Goal: Information Seeking & Learning: Learn about a topic

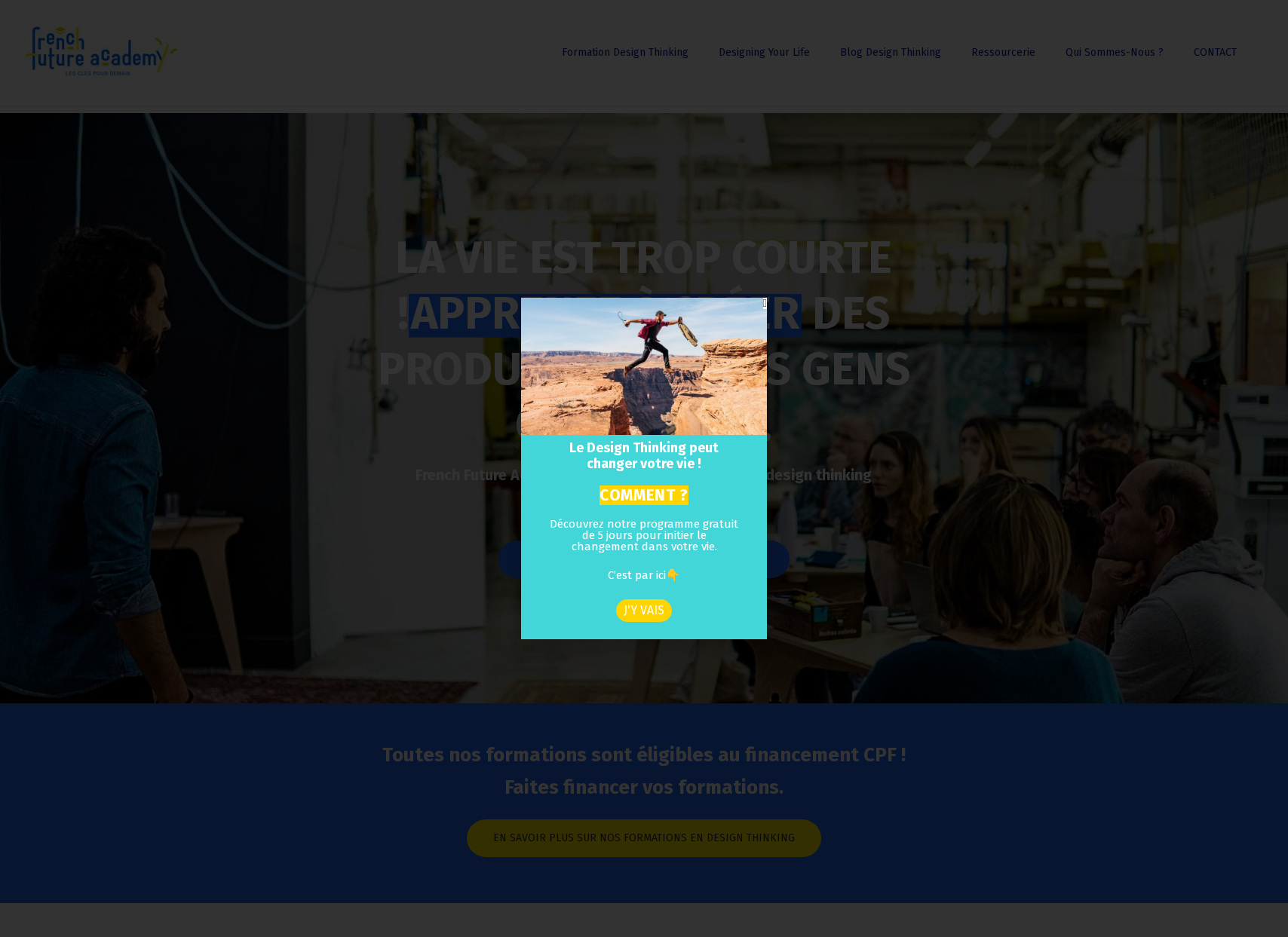
click at [763, 303] on icon "Close" at bounding box center [765, 303] width 4 height 11
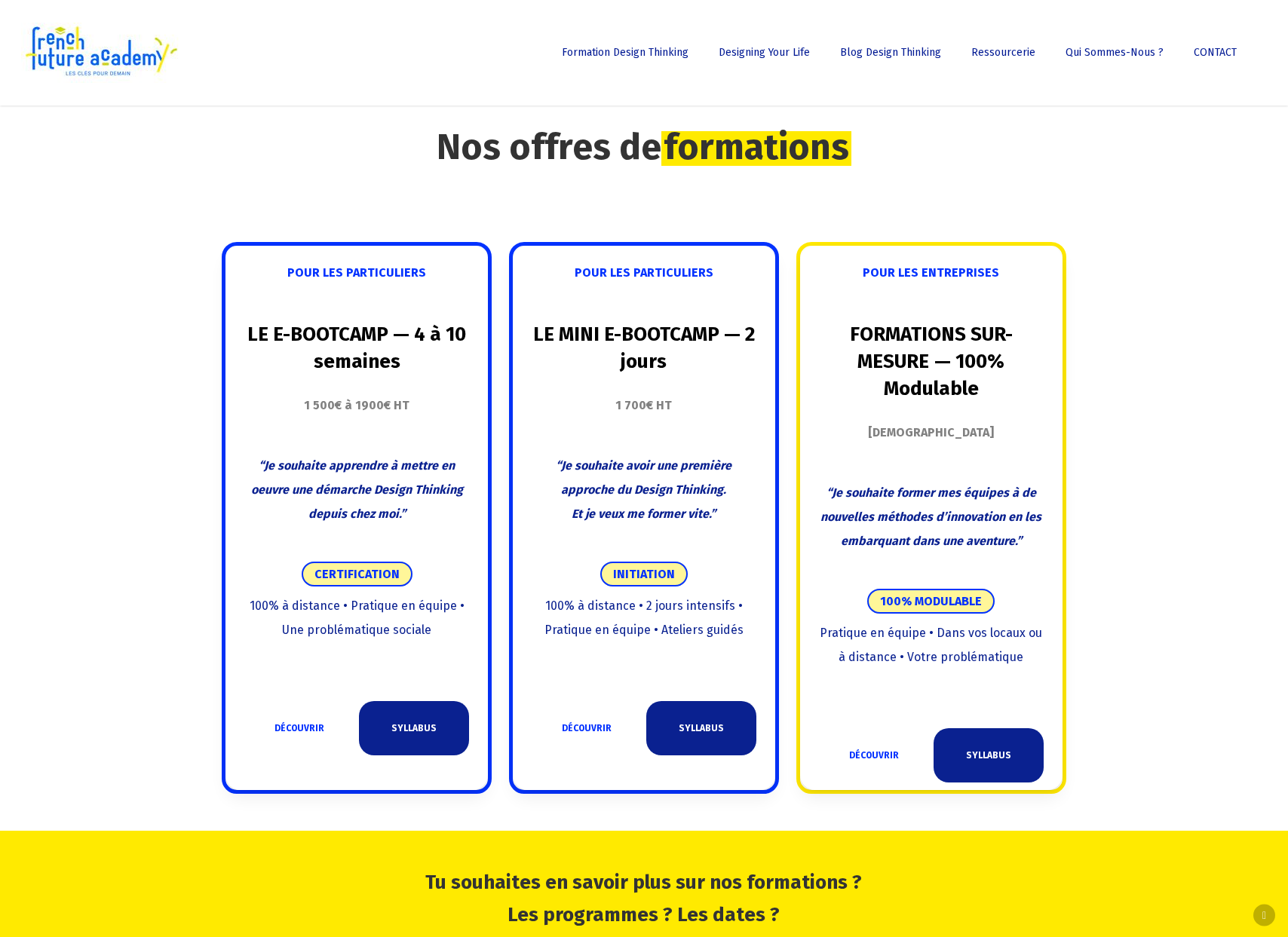
scroll to position [1294, 0]
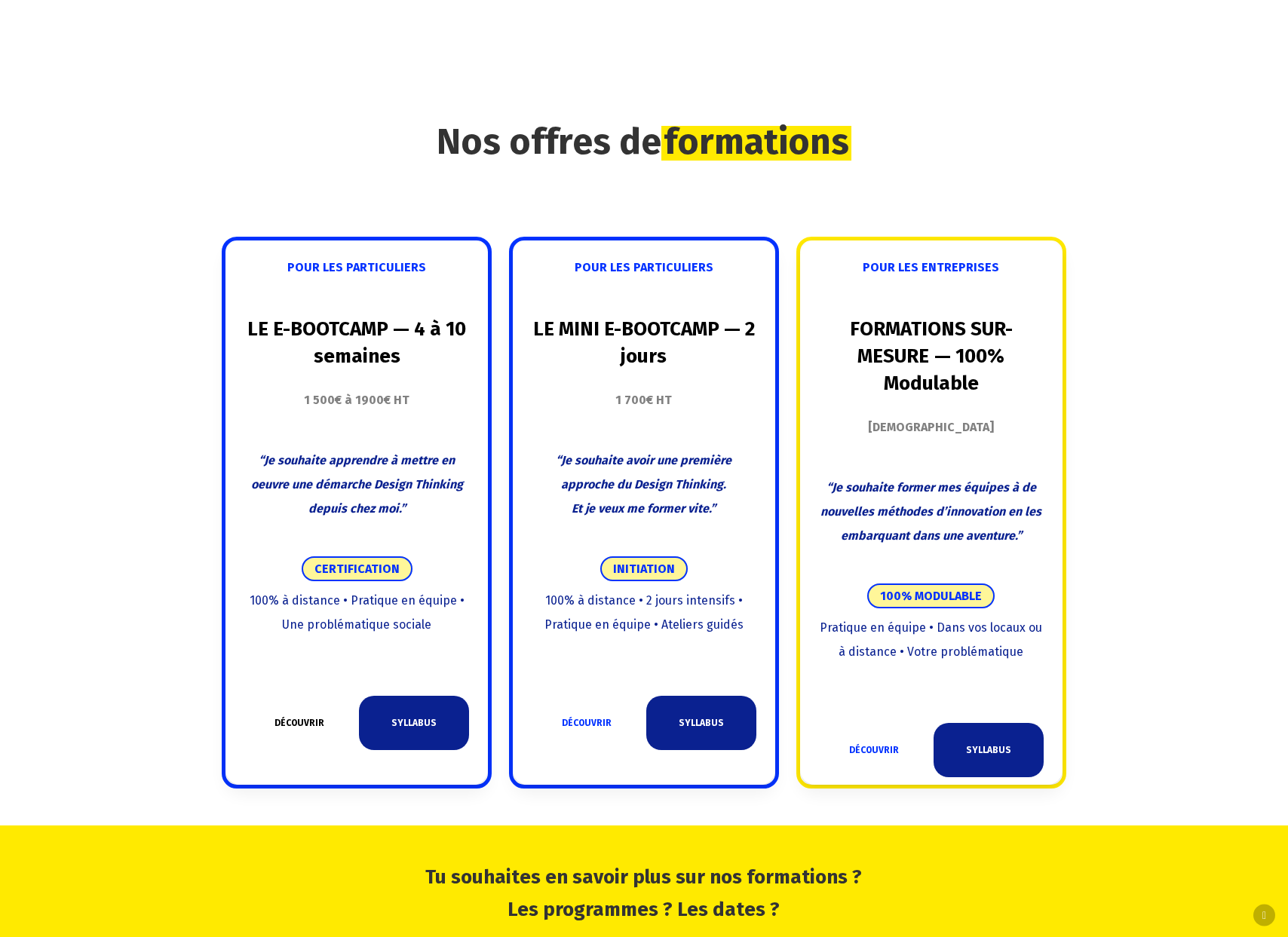
click at [307, 696] on link "DÉCOUVRIR" at bounding box center [300, 723] width 110 height 54
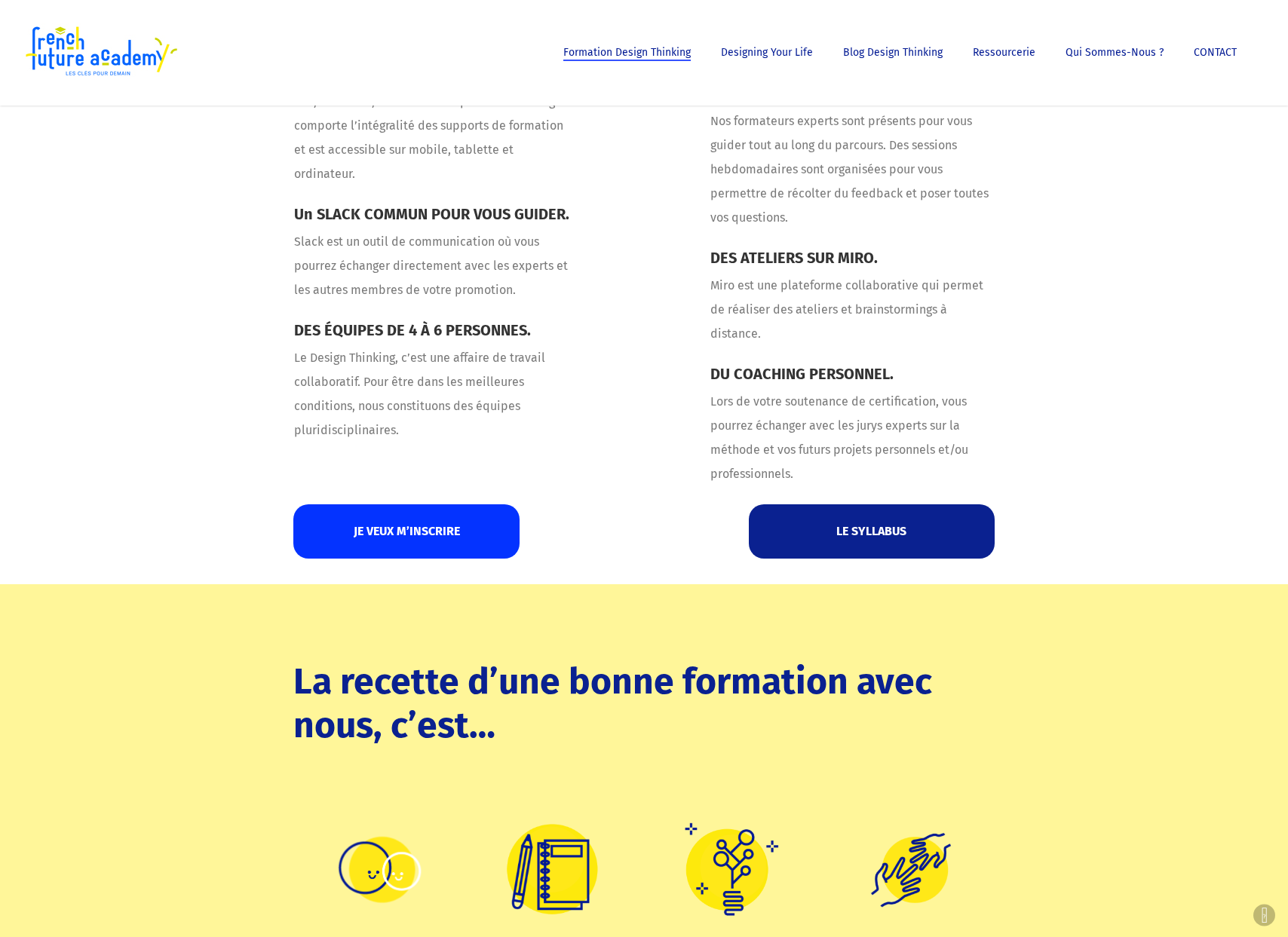
scroll to position [6526, 0]
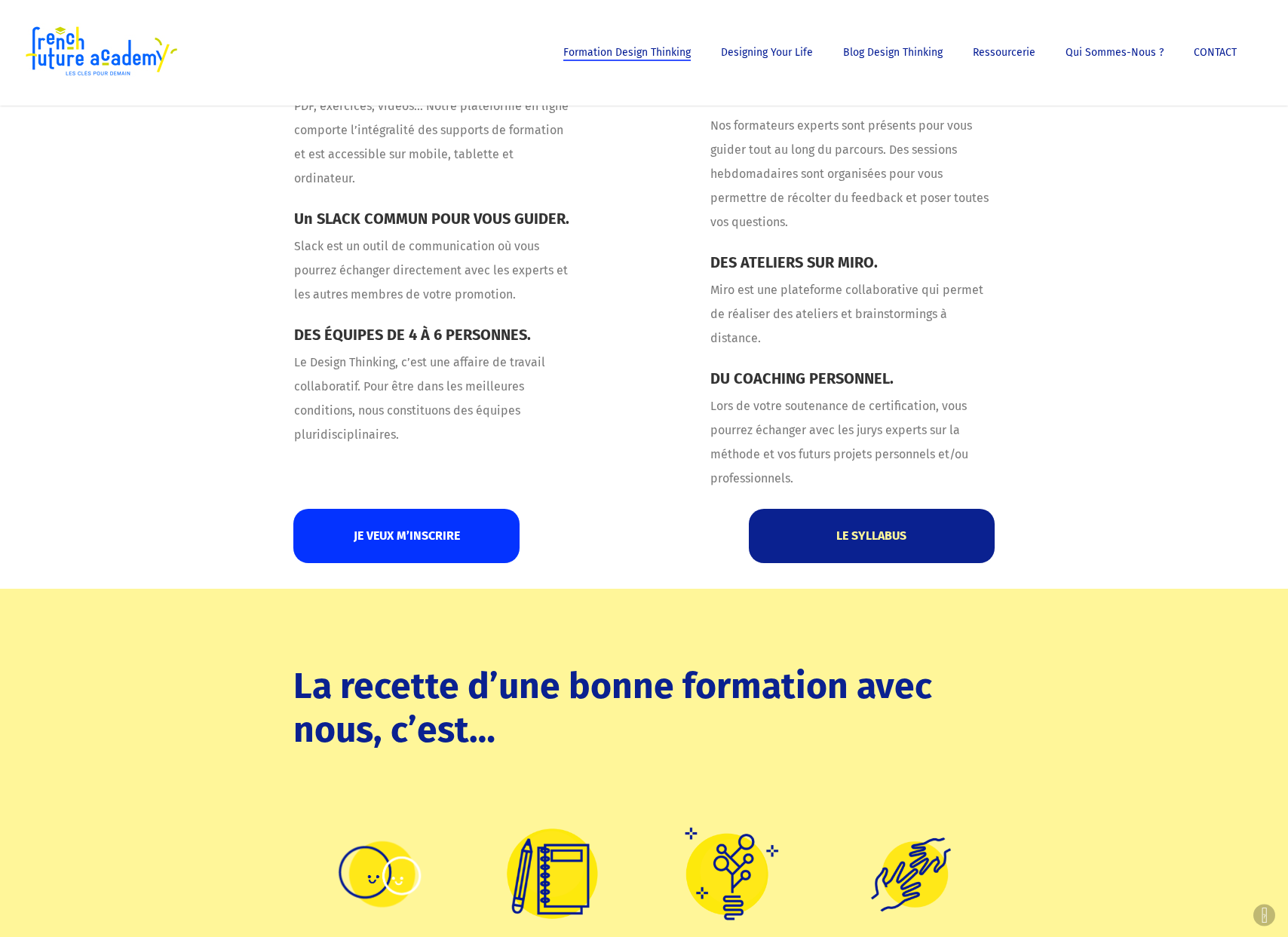
click at [842, 537] on link "LE SYLLABUS" at bounding box center [871, 536] width 245 height 54
